Goal: Information Seeking & Learning: Learn about a topic

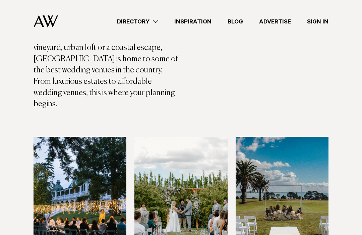
scroll to position [156, 0]
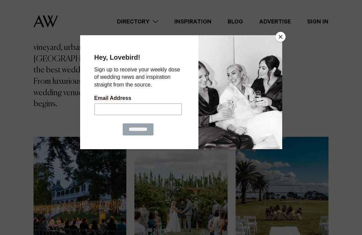
click at [127, 109] on input "Email Address" at bounding box center [138, 109] width 88 height 12
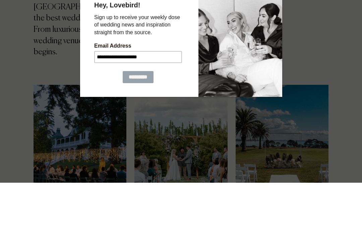
type input "**********"
click at [150, 78] on input "*********" at bounding box center [137, 77] width 31 height 12
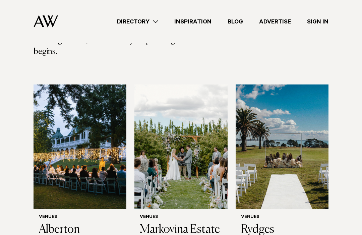
click at [197, 223] on h3 "Markovina Estate" at bounding box center [181, 230] width 82 height 14
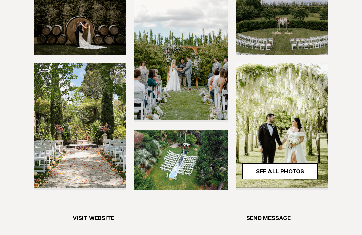
scroll to position [124, 0]
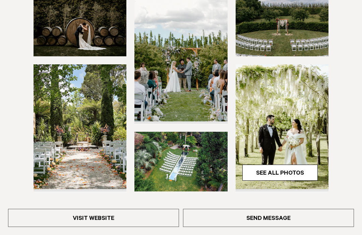
click at [298, 175] on link "See All Photos" at bounding box center [281, 173] width 76 height 16
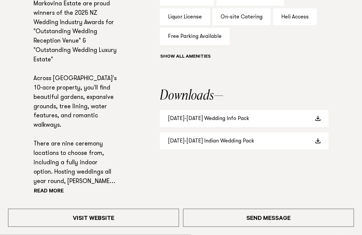
scroll to position [442, 0]
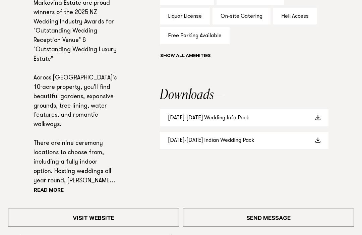
click at [321, 120] on link "2025-2026 Wedding Info Pack" at bounding box center [244, 118] width 169 height 17
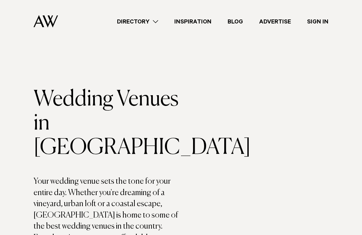
scroll to position [231, 0]
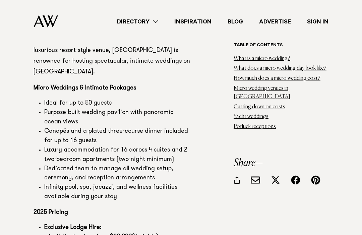
scroll to position [2643, 0]
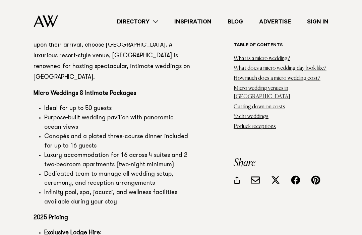
click at [263, 124] on link "Potluck receptions" at bounding box center [255, 126] width 42 height 5
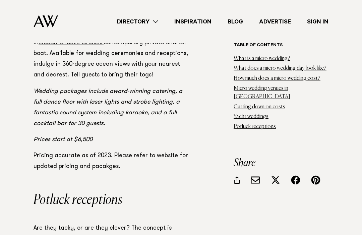
scroll to position [8678, 0]
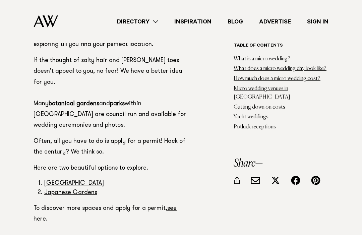
scroll to position [7881, 0]
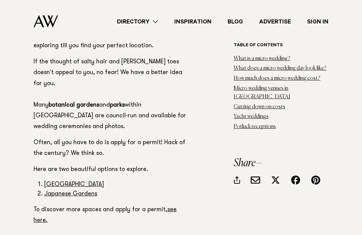
click at [157, 24] on link "Directory" at bounding box center [137, 21] width 57 height 9
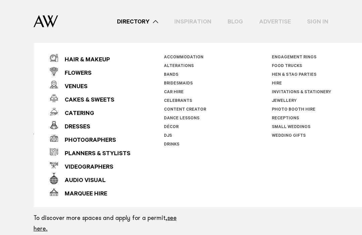
scroll to position [7855, 0]
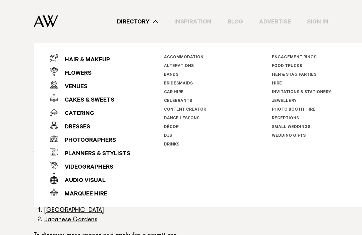
click at [162, 23] on link "Directory" at bounding box center [137, 21] width 57 height 9
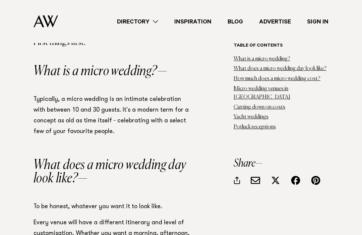
scroll to position [0, 0]
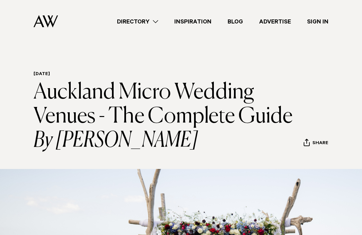
click at [200, 23] on link "Inspiration" at bounding box center [192, 21] width 53 height 9
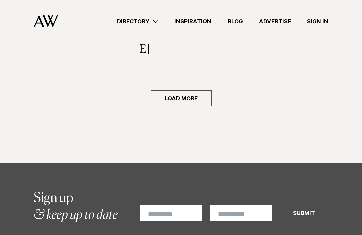
scroll to position [1003, 0]
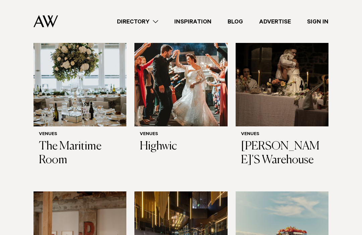
scroll to position [1008, 0]
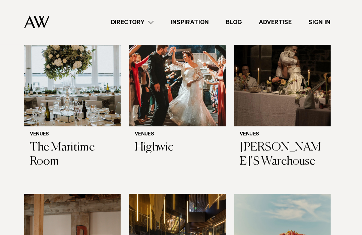
click at [236, 122] on div "Venues [PERSON_NAME]'S Warehouse" at bounding box center [282, 145] width 93 height 46
